Goal: Information Seeking & Learning: Learn about a topic

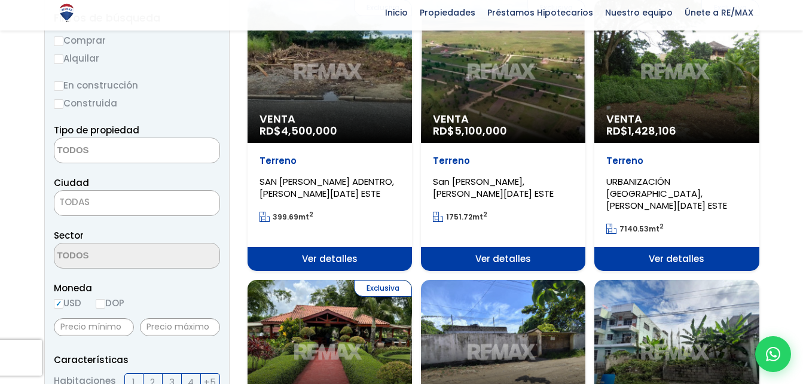
scroll to position [166, 0]
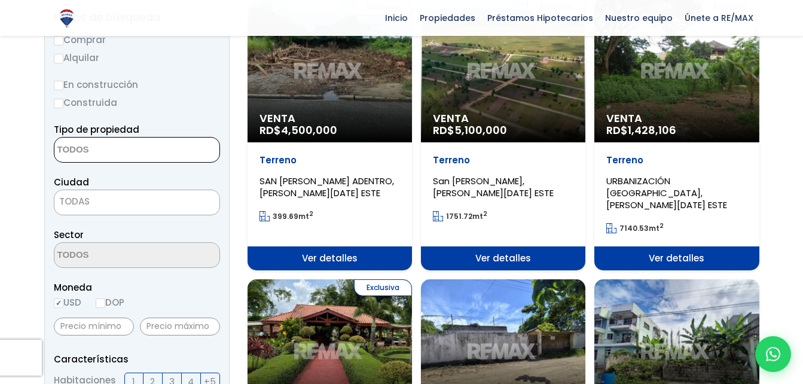
click at [151, 155] on textarea "Search" at bounding box center [112, 151] width 116 height 26
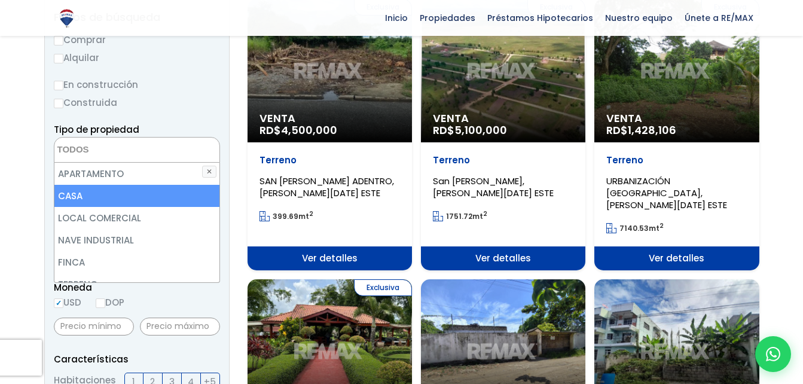
click at [127, 189] on li "CASA" at bounding box center [136, 196] width 165 height 22
select select "house"
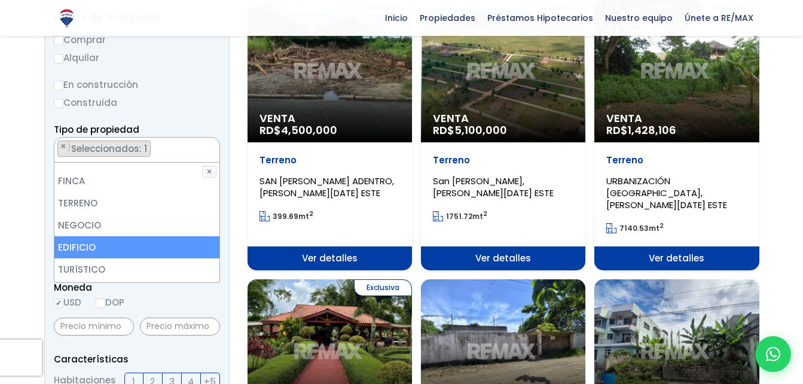
scroll to position [82, 0]
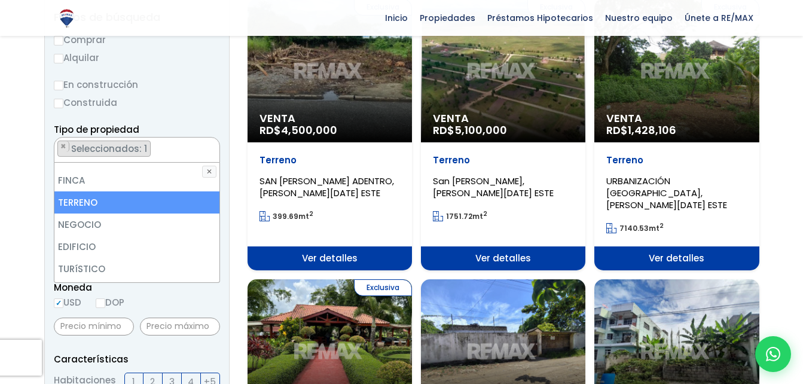
click at [147, 206] on li "TERRENO" at bounding box center [136, 202] width 165 height 22
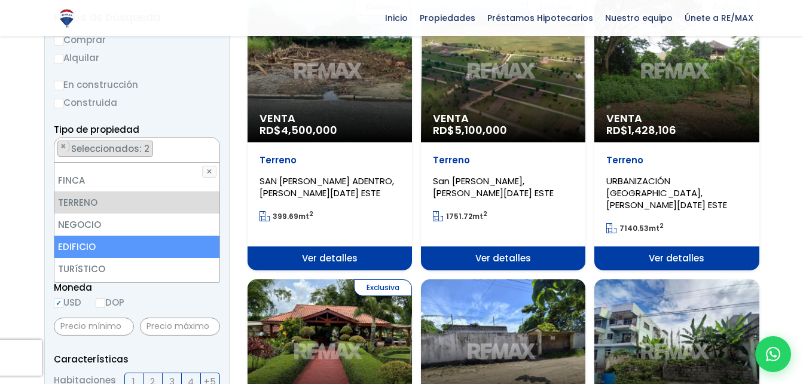
click at [133, 240] on li "EDIFICIO" at bounding box center [136, 247] width 165 height 22
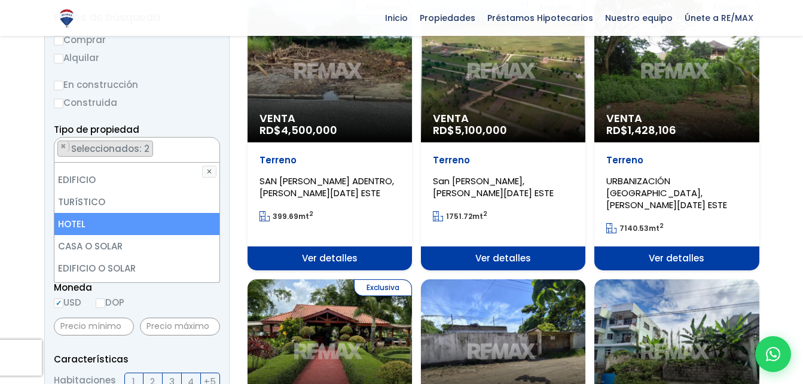
scroll to position [151, 0]
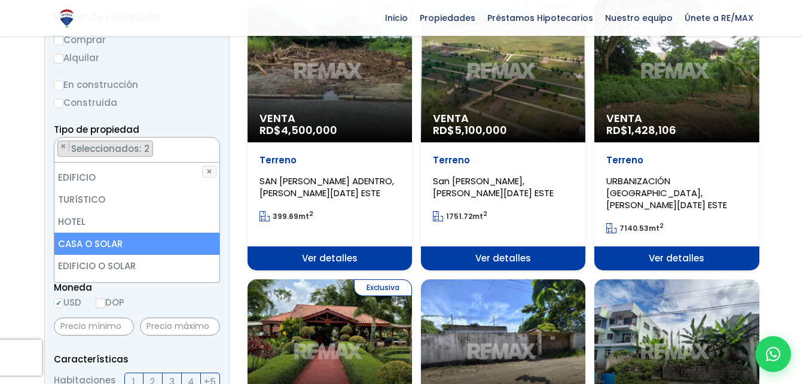
click at [136, 247] on li "CASA O SOLAR" at bounding box center [136, 244] width 165 height 22
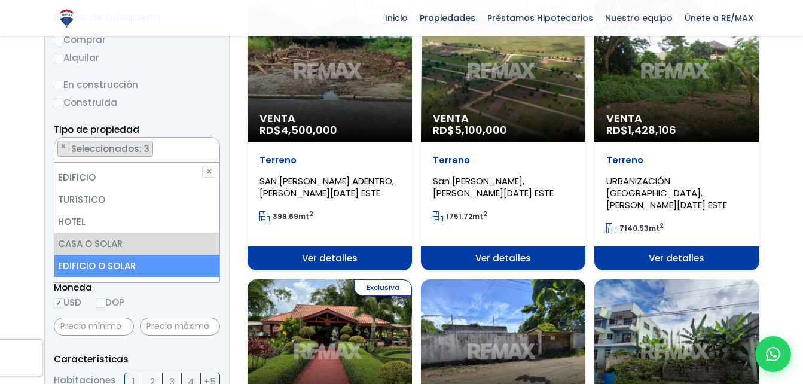
click at [151, 271] on li "EDIFICIO O SOLAR" at bounding box center [136, 266] width 165 height 22
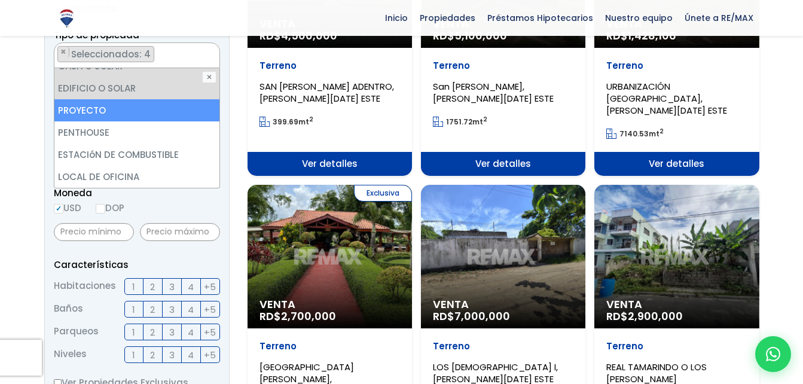
scroll to position [284, 0]
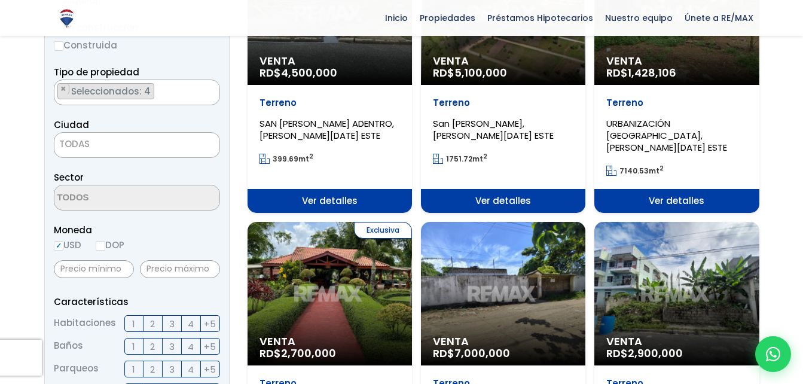
click at [165, 231] on form "Comprar Alquilar En construcción Construida Tipo de propiedad APARTAMENTO CASA …" at bounding box center [137, 359] width 166 height 768
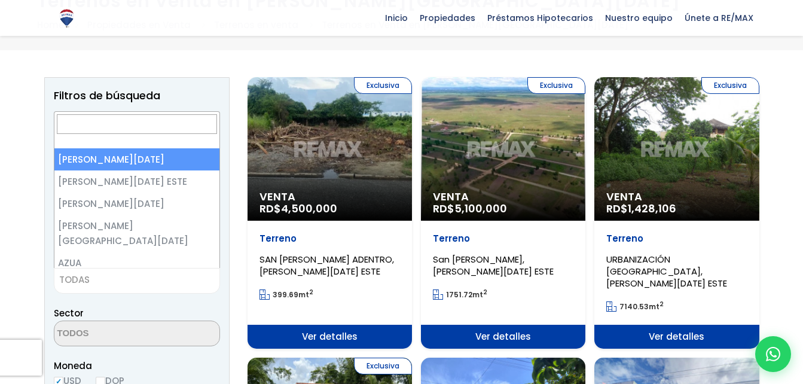
click at [148, 276] on span "TODAS" at bounding box center [136, 279] width 165 height 17
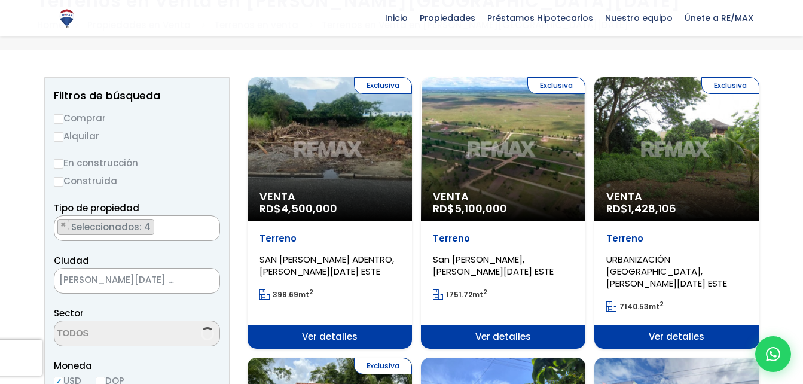
select select "148"
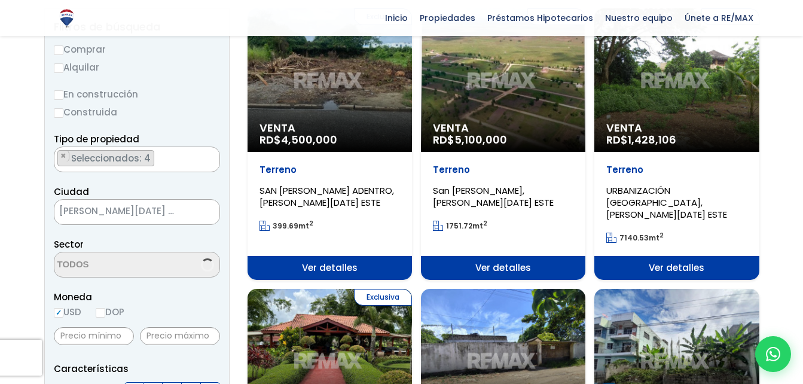
scroll to position [157, 0]
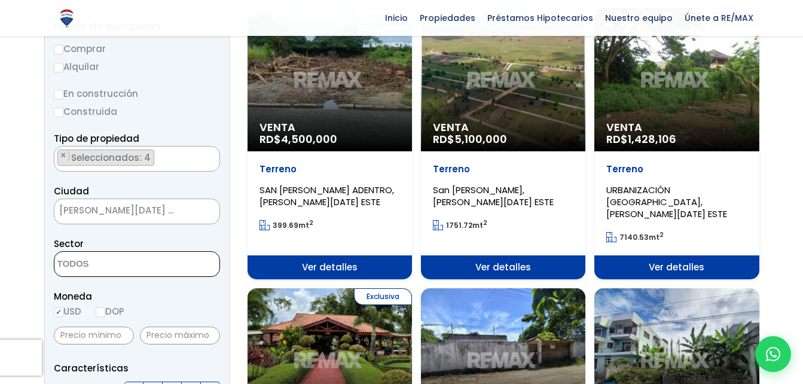
click at [145, 260] on textarea "Search" at bounding box center [112, 265] width 116 height 26
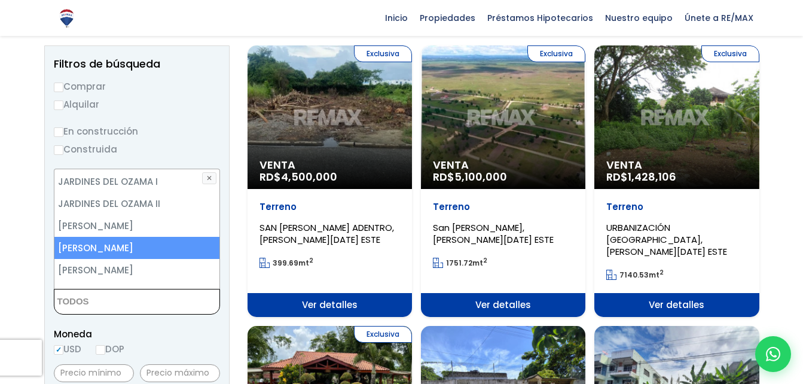
scroll to position [1520, 0]
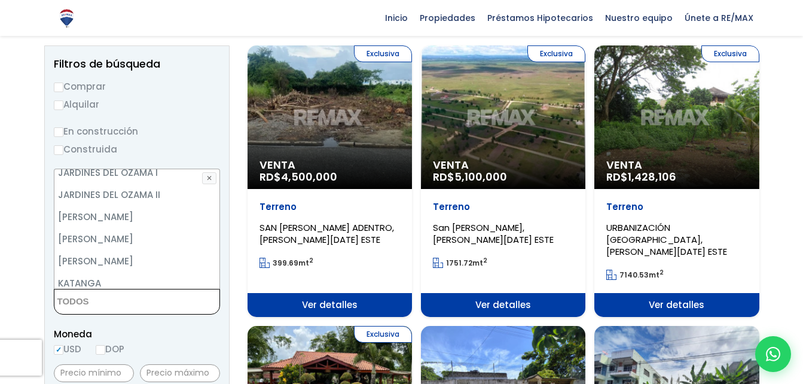
click at [147, 300] on textarea "Search" at bounding box center [112, 302] width 116 height 26
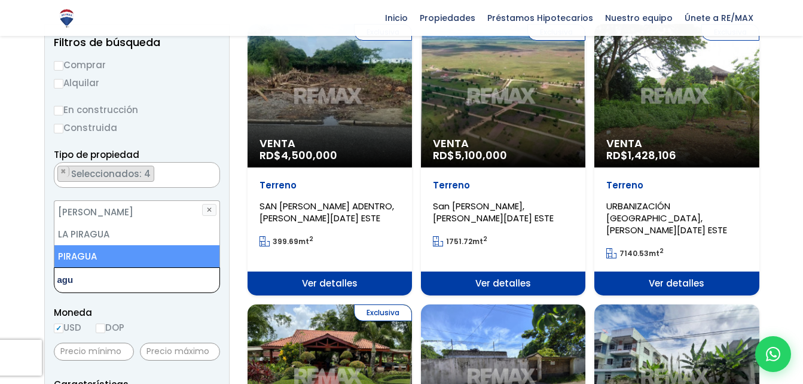
scroll to position [141, 0]
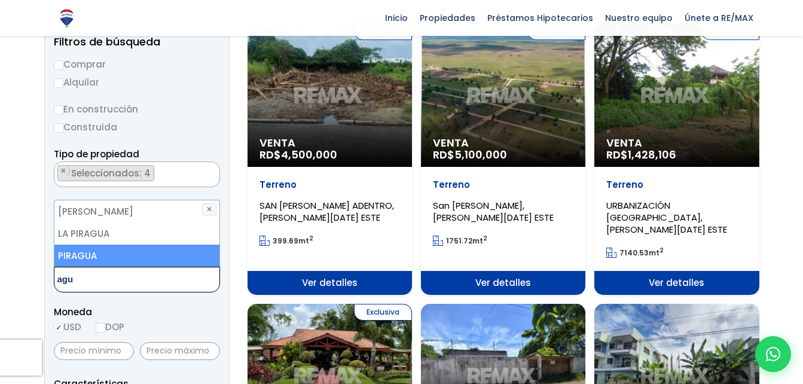
click at [133, 282] on textarea "agu" at bounding box center [112, 280] width 116 height 26
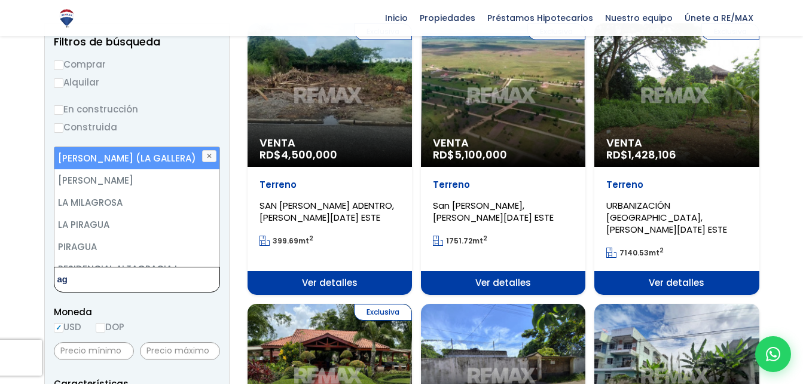
type textarea "a"
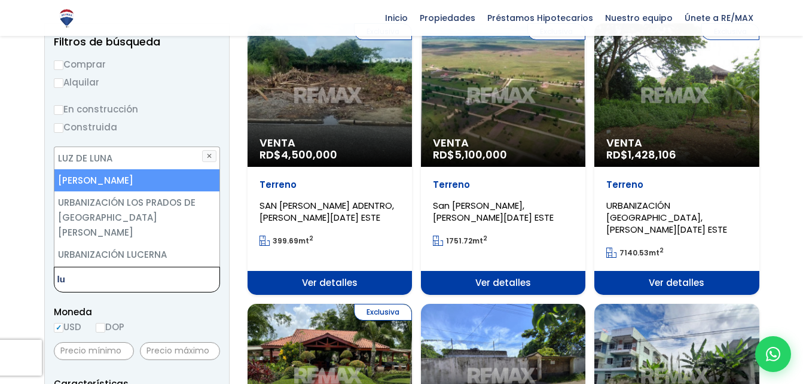
type textarea "lu"
click at [95, 173] on li "[PERSON_NAME]" at bounding box center [136, 180] width 165 height 22
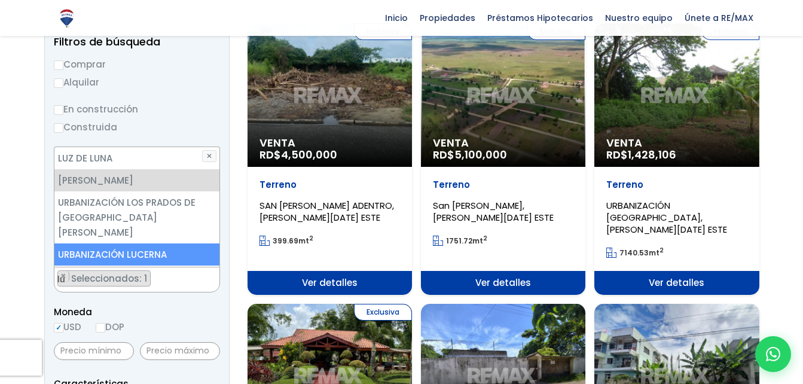
select select "16329"
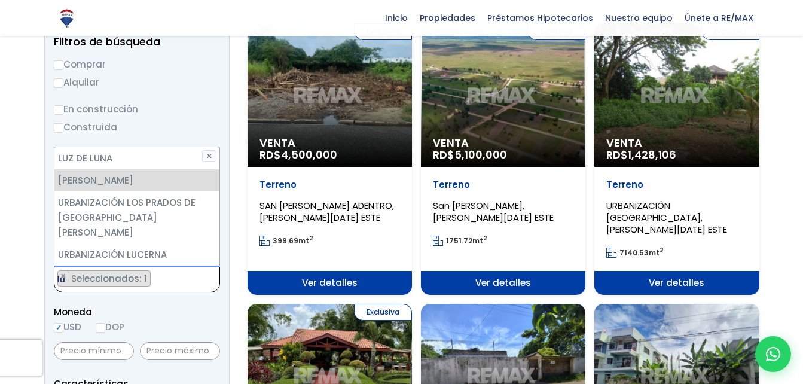
click at [170, 282] on ul "× Seleccionados: 1" at bounding box center [129, 280] width 150 height 26
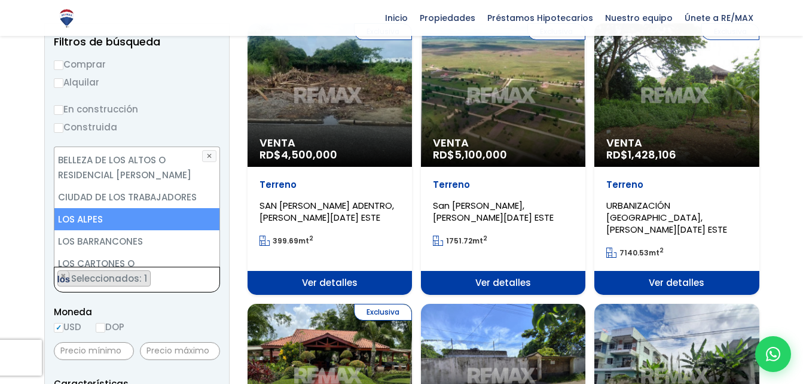
scroll to position [0, 0]
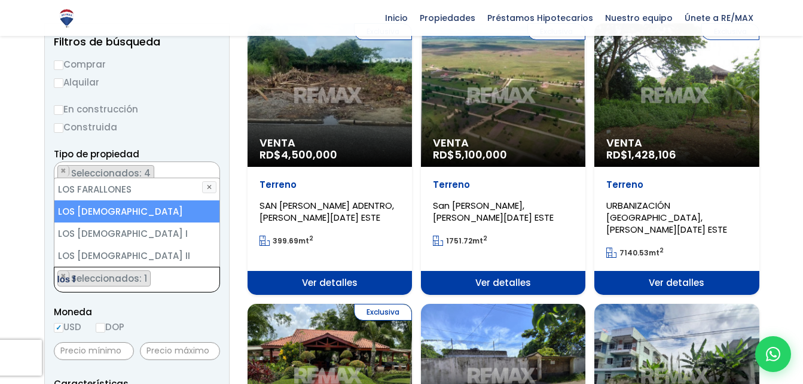
type textarea "los f"
click at [110, 209] on li "LOS [DEMOGRAPHIC_DATA]" at bounding box center [136, 211] width 165 height 22
select select "13329"
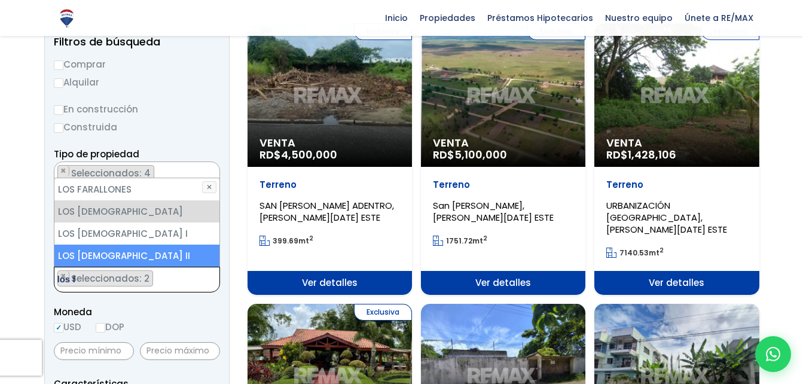
click at [162, 271] on ul "× Seleccionados: 2 × Seleccionados: 2" at bounding box center [129, 280] width 150 height 26
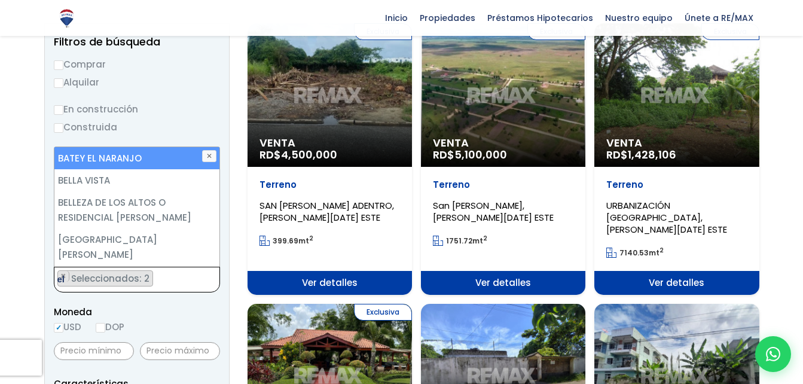
type textarea "e"
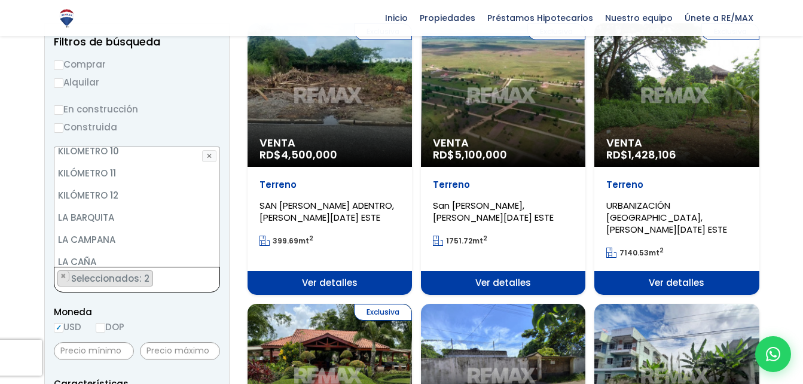
scroll to position [2228, 0]
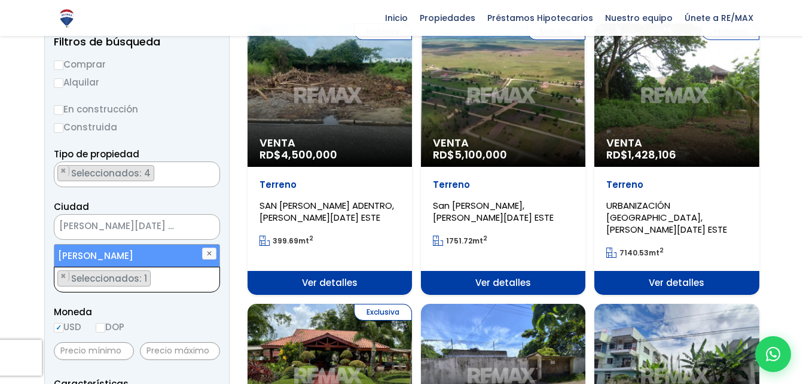
type textarea "[PERSON_NAME]"
click at [162, 285] on ul "× Seleccionados: 1" at bounding box center [129, 280] width 150 height 26
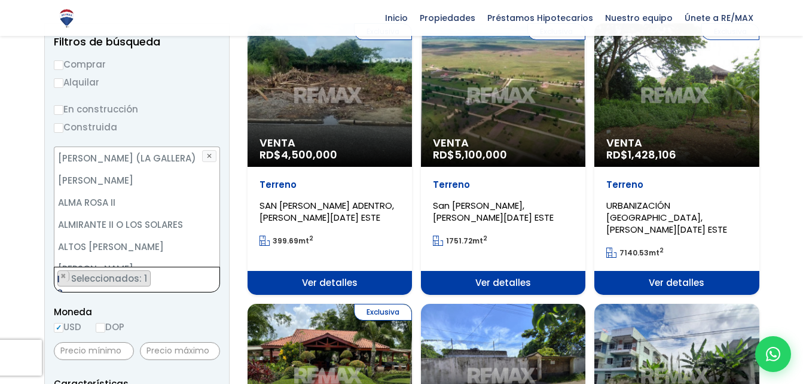
scroll to position [347, 0]
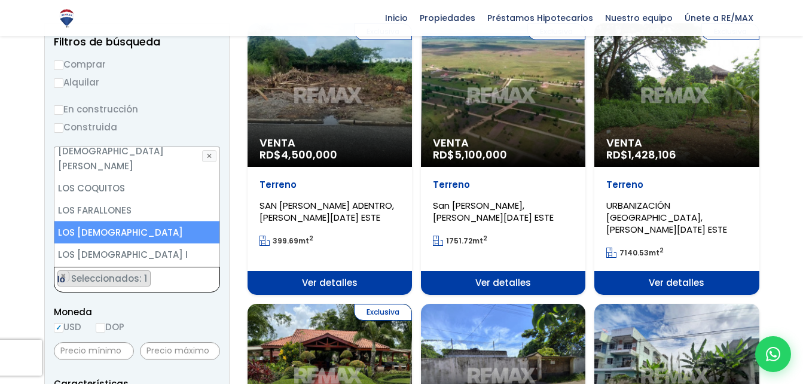
type textarea "lo"
click at [123, 221] on li "LOS [DEMOGRAPHIC_DATA]" at bounding box center [136, 232] width 165 height 22
click at [121, 221] on li "LOS [DEMOGRAPHIC_DATA]" at bounding box center [136, 232] width 165 height 22
select select "13329"
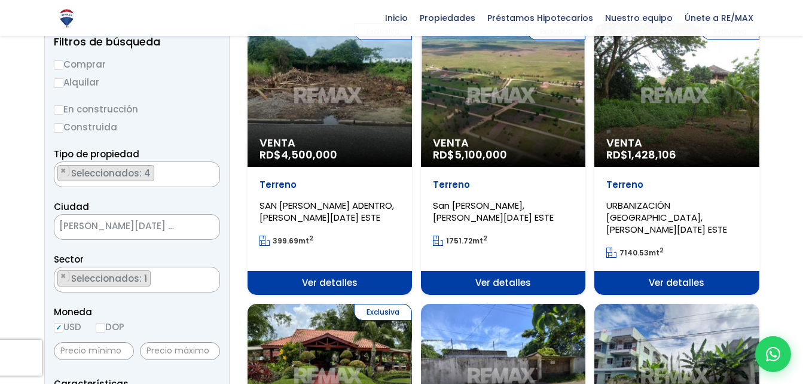
click at [161, 314] on span "Moneda" at bounding box center [137, 311] width 166 height 15
click at [170, 281] on ul "× Seleccionados: 1" at bounding box center [129, 280] width 150 height 26
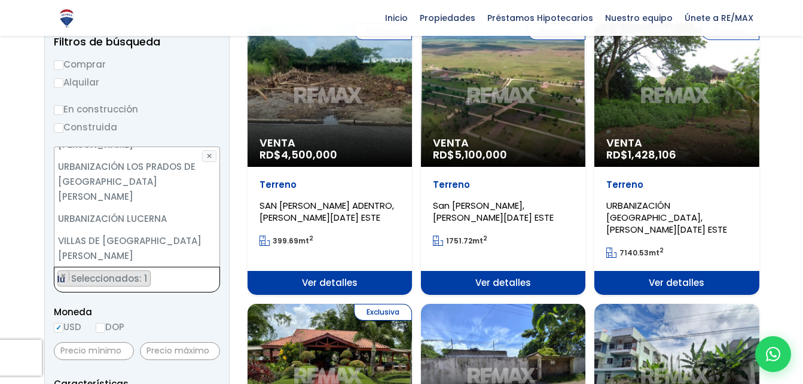
scroll to position [0, 0]
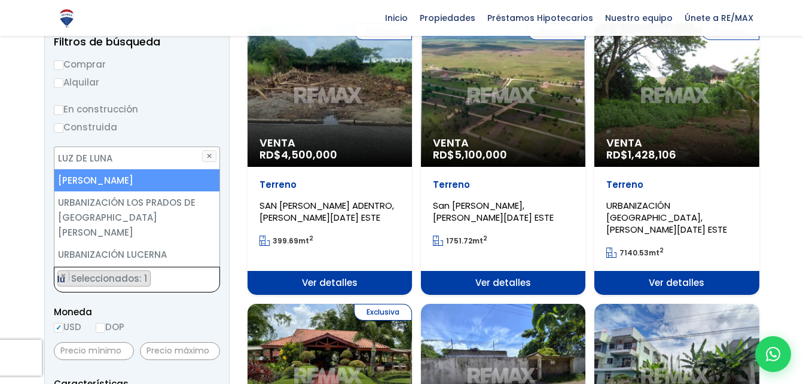
type textarea "lu"
click at [126, 175] on li "[PERSON_NAME]" at bounding box center [136, 180] width 165 height 22
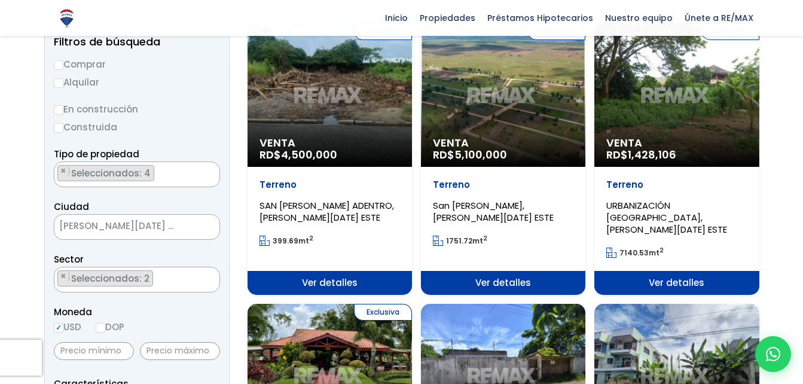
click at [175, 317] on span "Moneda" at bounding box center [137, 311] width 166 height 15
